Goal: Task Accomplishment & Management: Manage account settings

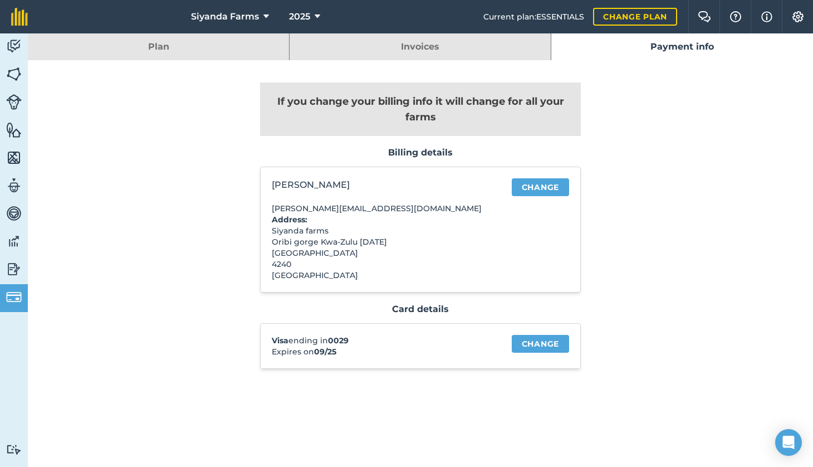
click at [548, 344] on link "Change" at bounding box center [540, 344] width 57 height 18
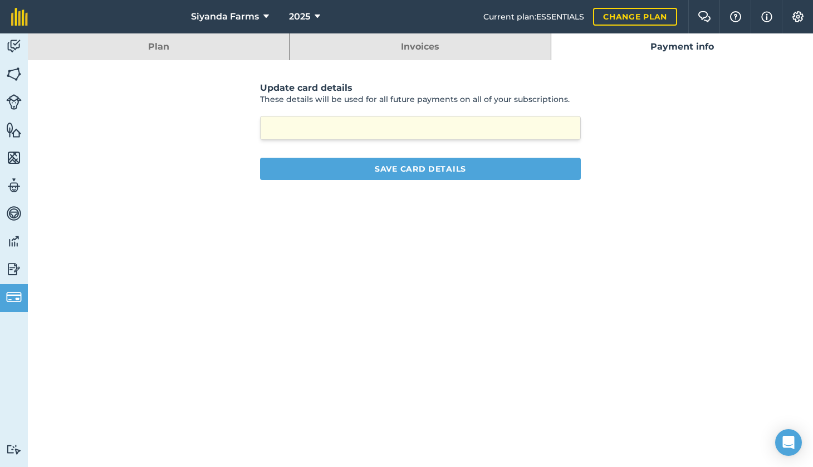
click at [459, 169] on button "Save card details" at bounding box center [420, 169] width 321 height 22
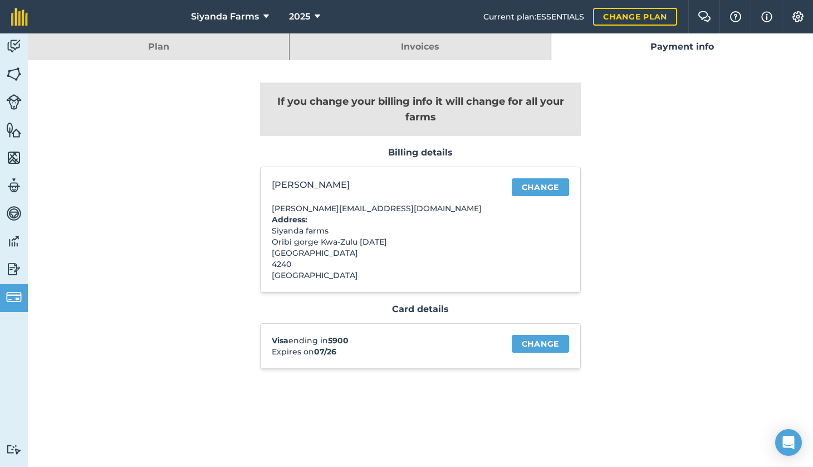
click at [715, 266] on div "If you change your billing info it will change for all your farms Billing detai…" at bounding box center [420, 231] width 601 height 342
click at [441, 47] on link "Invoices" at bounding box center [420, 46] width 261 height 27
